Goal: Information Seeking & Learning: Learn about a topic

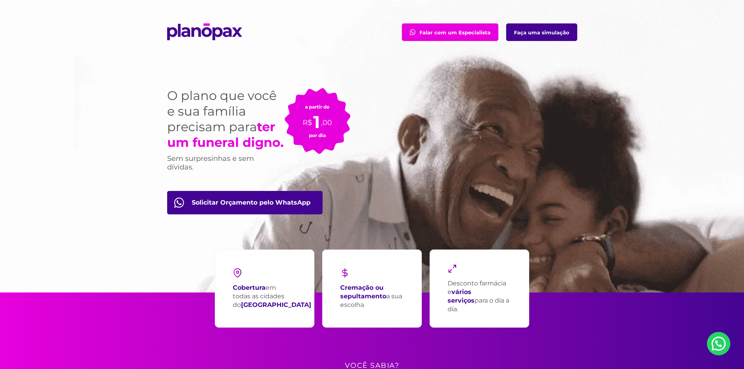
click at [552, 36] on link "Faça uma simulação" at bounding box center [541, 32] width 71 height 18
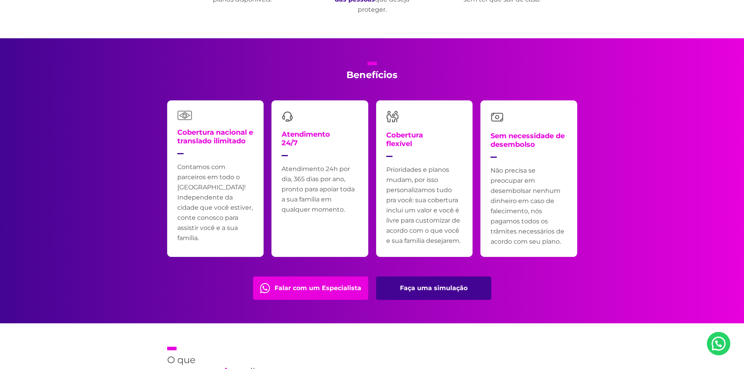
scroll to position [1563, 0]
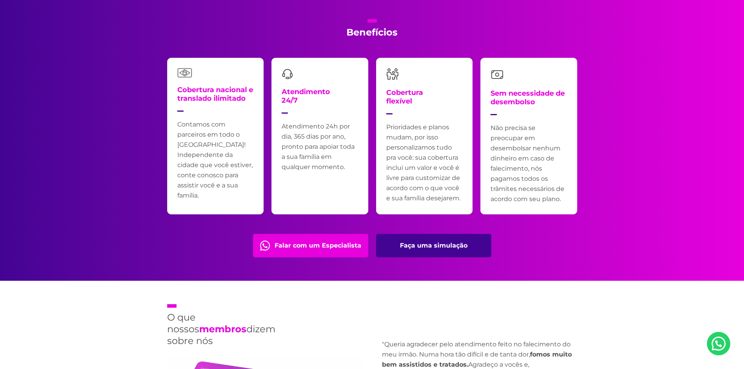
click at [420, 243] on link "Faça uma simulação" at bounding box center [433, 245] width 115 height 23
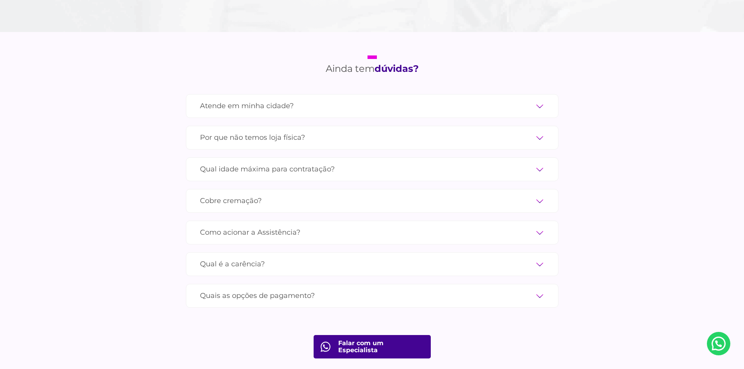
scroll to position [2617, 0]
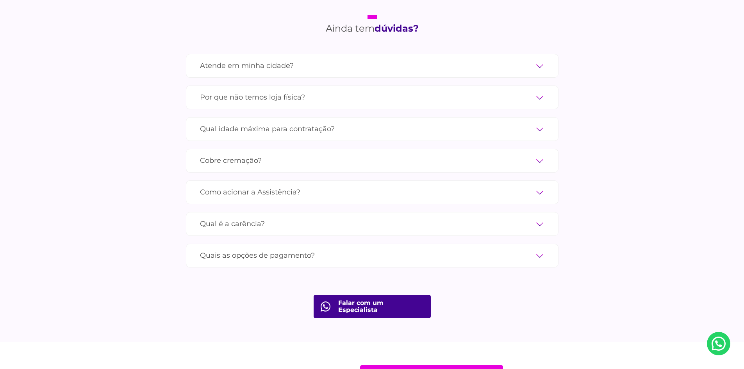
click at [532, 59] on label "Atende em minha cidade?" at bounding box center [372, 66] width 345 height 14
click at [0, 0] on input "Atende em minha cidade?" at bounding box center [0, 0] width 0 height 0
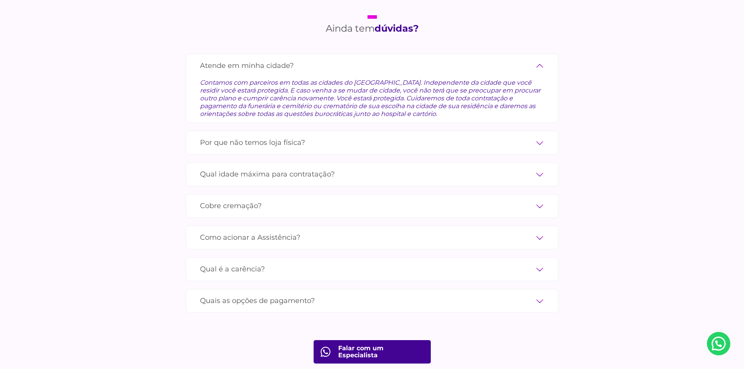
click at [535, 136] on label "Por que não temos loja física?" at bounding box center [372, 143] width 345 height 14
click at [0, 0] on input "Por que não temos loja física?" at bounding box center [0, 0] width 0 height 0
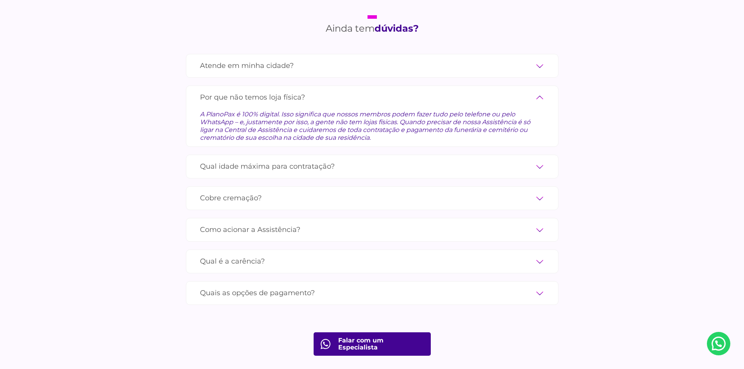
click at [536, 160] on label "Qual idade máxima para contratação?" at bounding box center [372, 167] width 345 height 14
click at [0, 0] on input "Qual idade máxima para contratação?" at bounding box center [0, 0] width 0 height 0
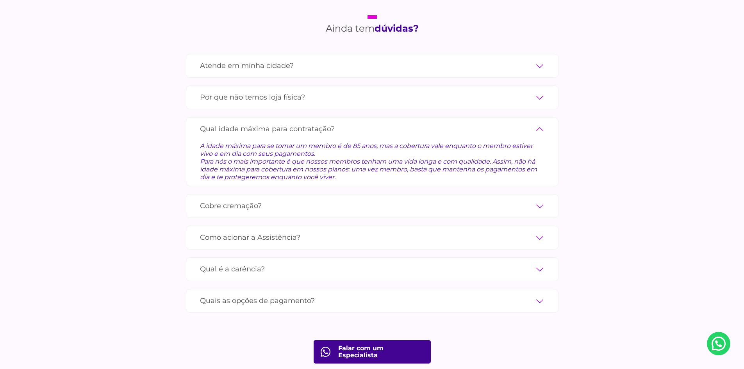
click at [539, 199] on label "Cobre cremação?" at bounding box center [372, 206] width 345 height 14
click at [0, 0] on input "Cobre cremação?" at bounding box center [0, 0] width 0 height 0
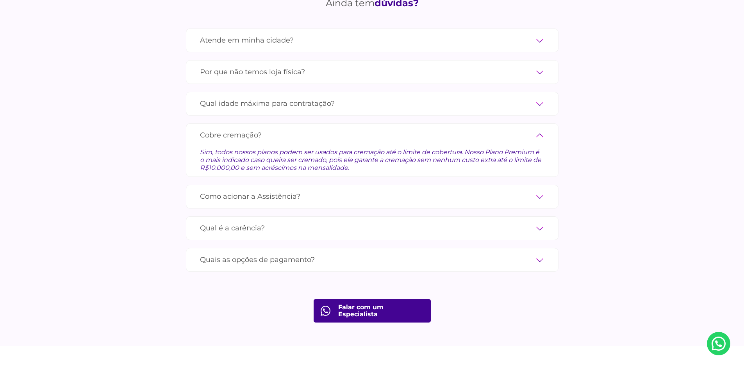
scroll to position [2656, 0]
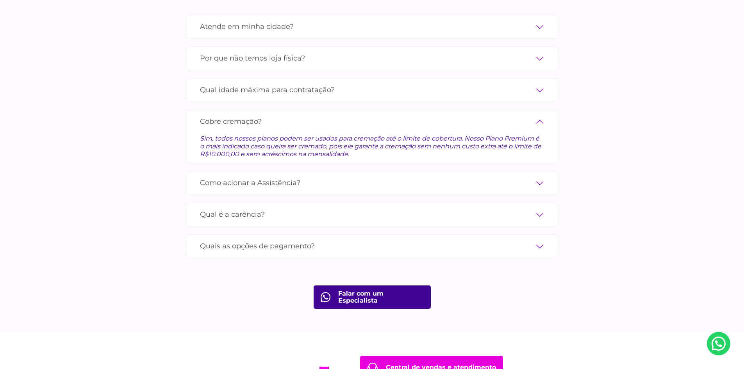
click at [541, 176] on label "Como acionar a Assistência?" at bounding box center [372, 183] width 345 height 14
click at [0, 0] on input "Como acionar a Assistência?" at bounding box center [0, 0] width 0 height 0
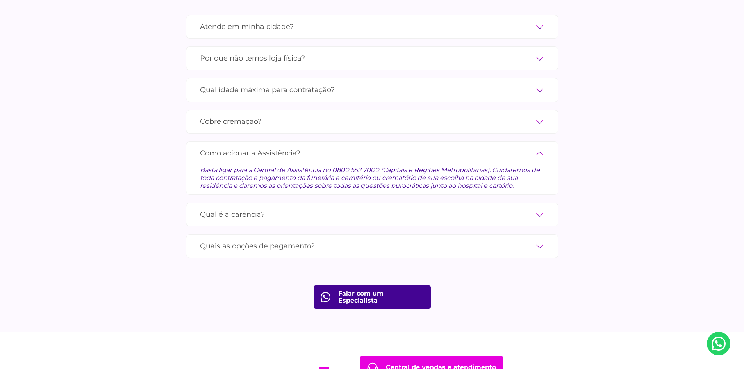
click at [539, 208] on label "Qual é a carência?" at bounding box center [372, 215] width 345 height 14
click at [0, 0] on input "Qual é a carência?" at bounding box center [0, 0] width 0 height 0
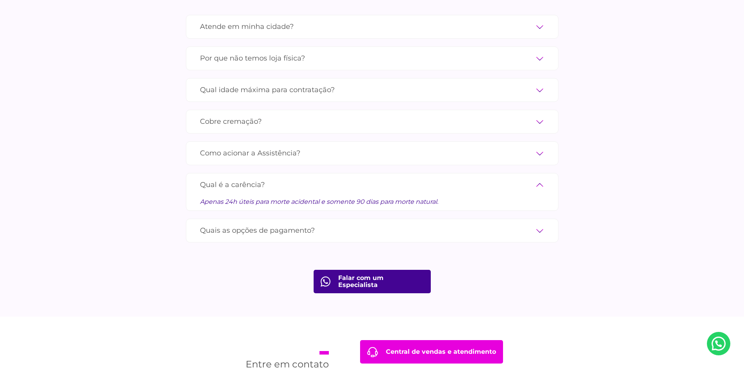
click at [538, 224] on label "Quais as opções de pagamento?" at bounding box center [372, 231] width 345 height 14
click at [0, 0] on input "Quais as opções de pagamento?" at bounding box center [0, 0] width 0 height 0
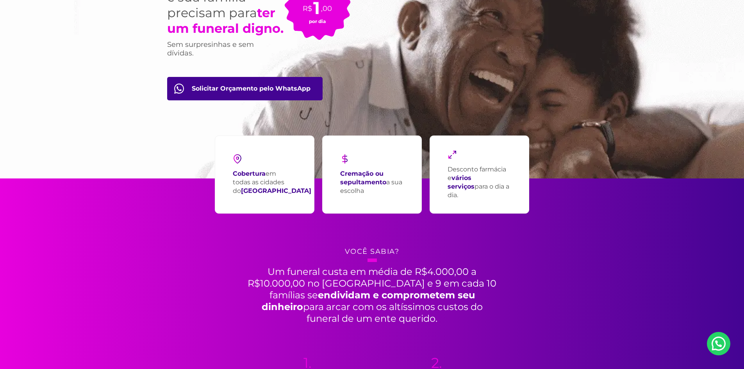
scroll to position [0, 0]
